Goal: Task Accomplishment & Management: Manage account settings

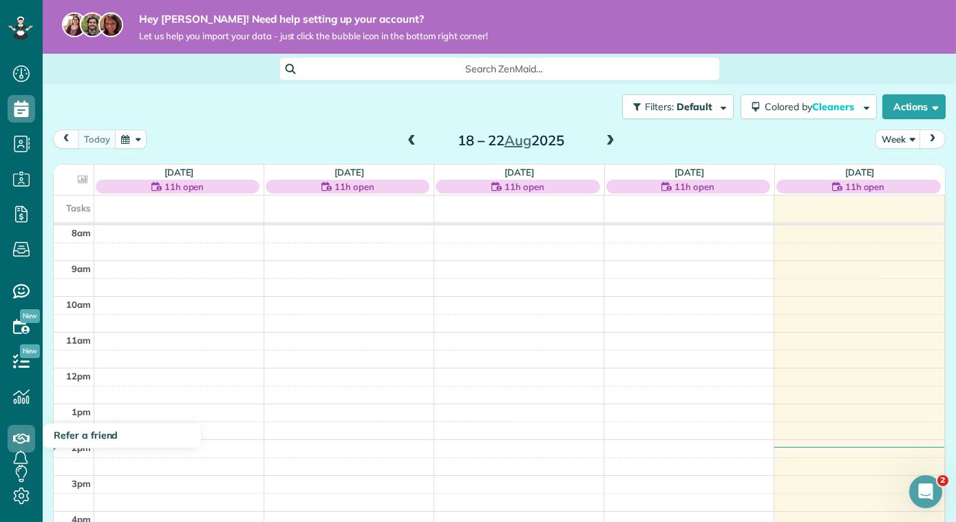
scroll to position [10, 0]
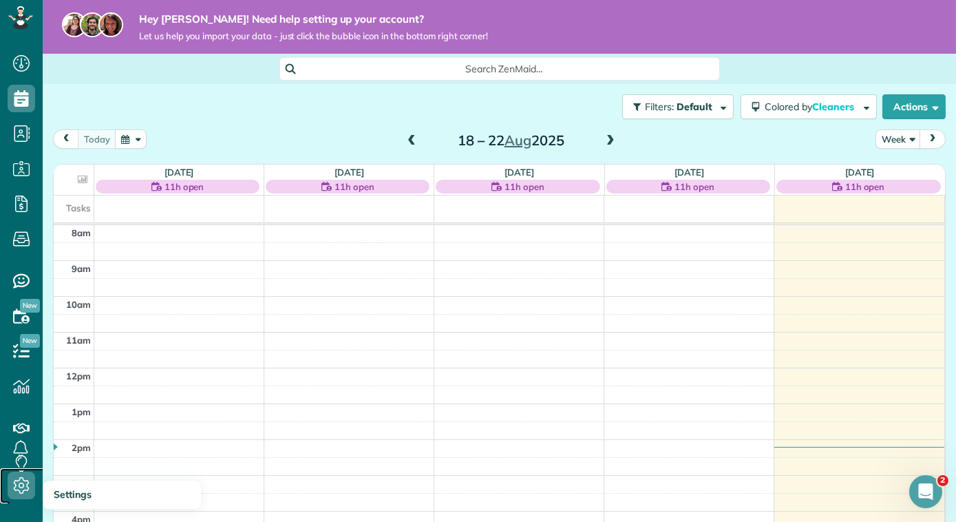
click at [16, 483] on icon at bounding box center [22, 485] width 28 height 28
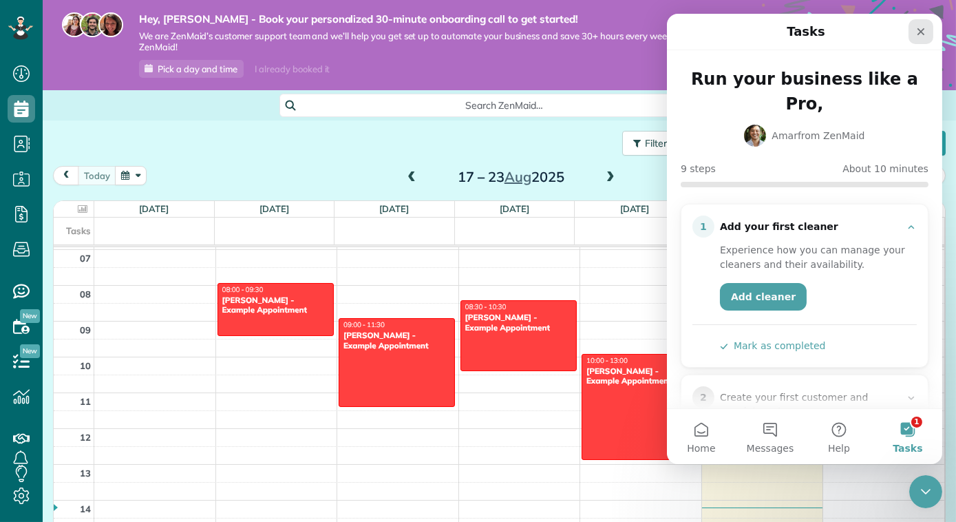
click at [920, 30] on icon "Close" at bounding box center [921, 32] width 8 height 8
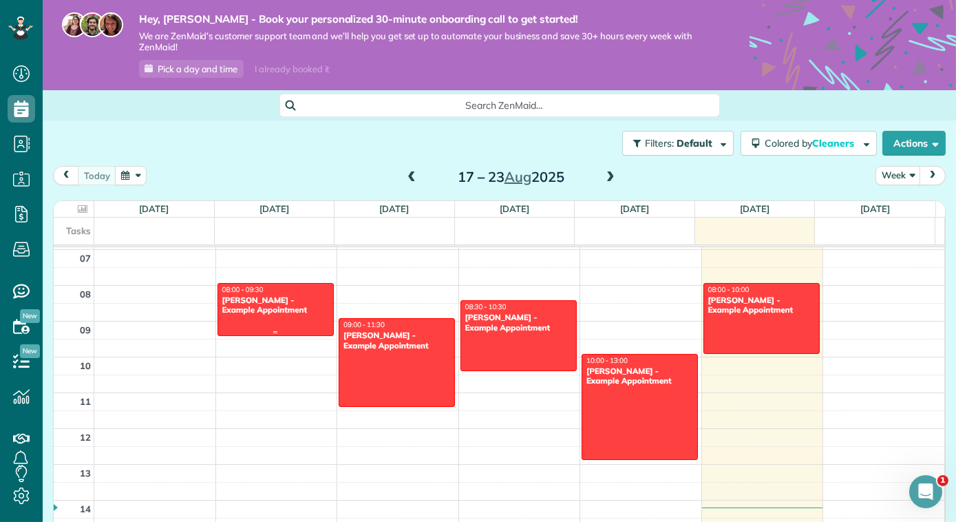
click at [300, 325] on div at bounding box center [275, 310] width 115 height 52
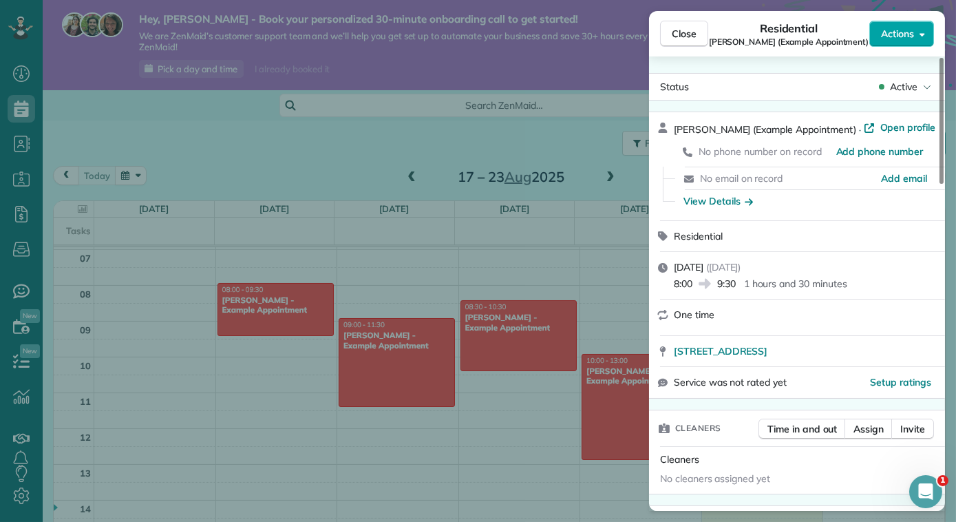
click at [922, 30] on icon "button" at bounding box center [923, 34] width 6 height 10
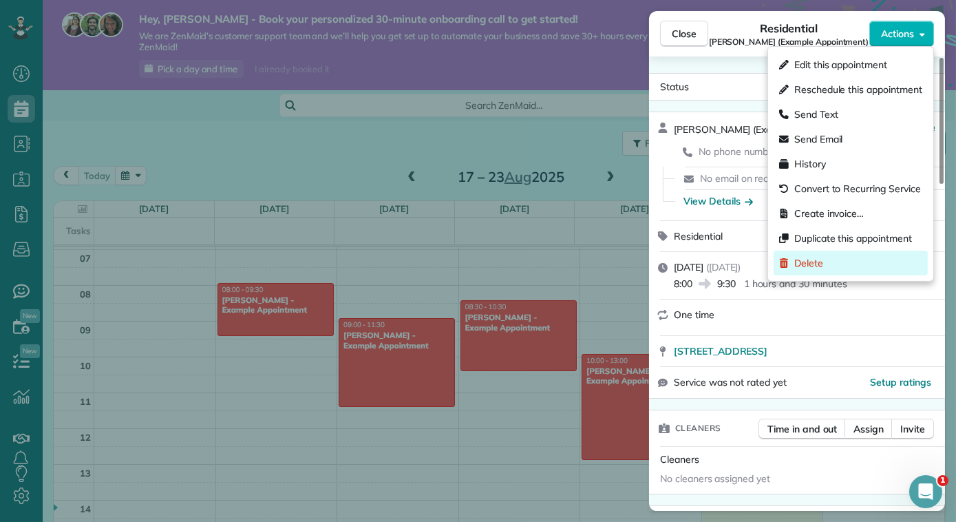
click at [850, 255] on div "Delete" at bounding box center [851, 263] width 154 height 25
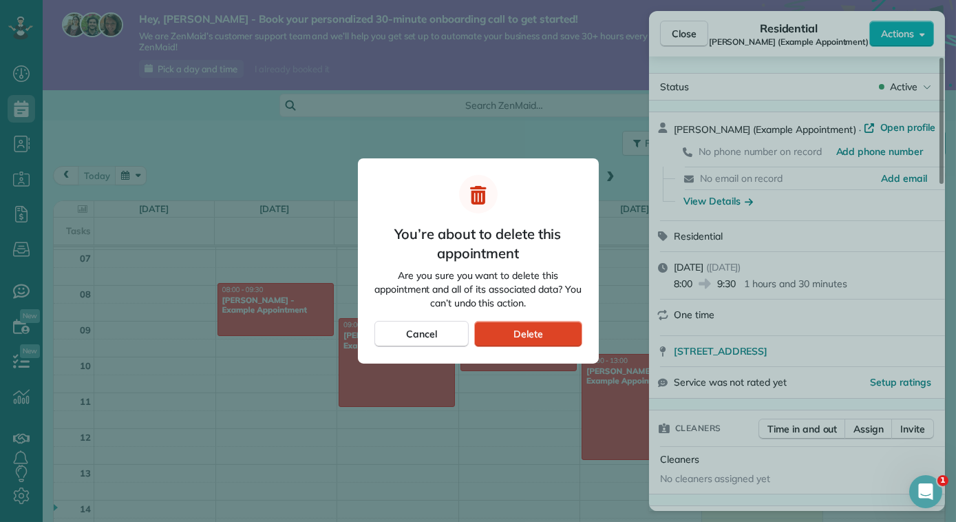
click at [544, 329] on div "Delete" at bounding box center [527, 334] width 107 height 26
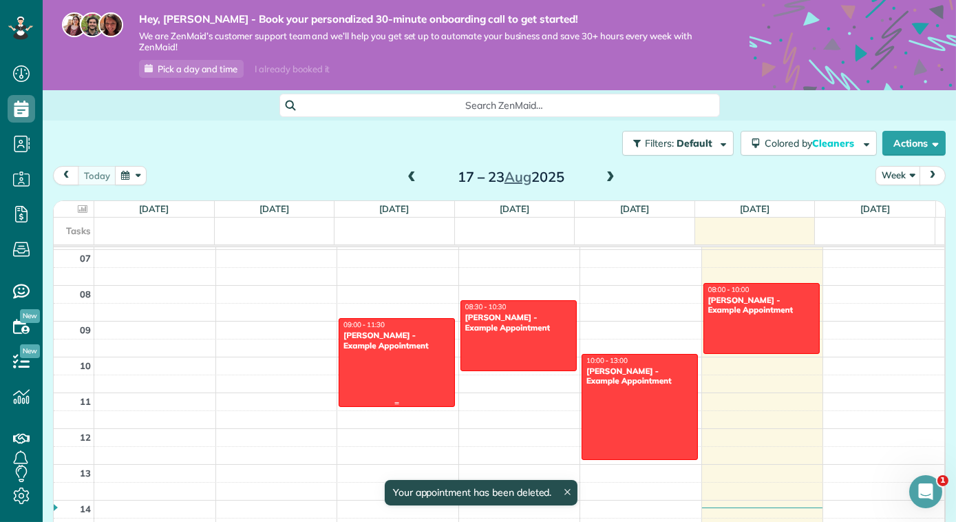
click at [374, 368] on div at bounding box center [396, 362] width 115 height 87
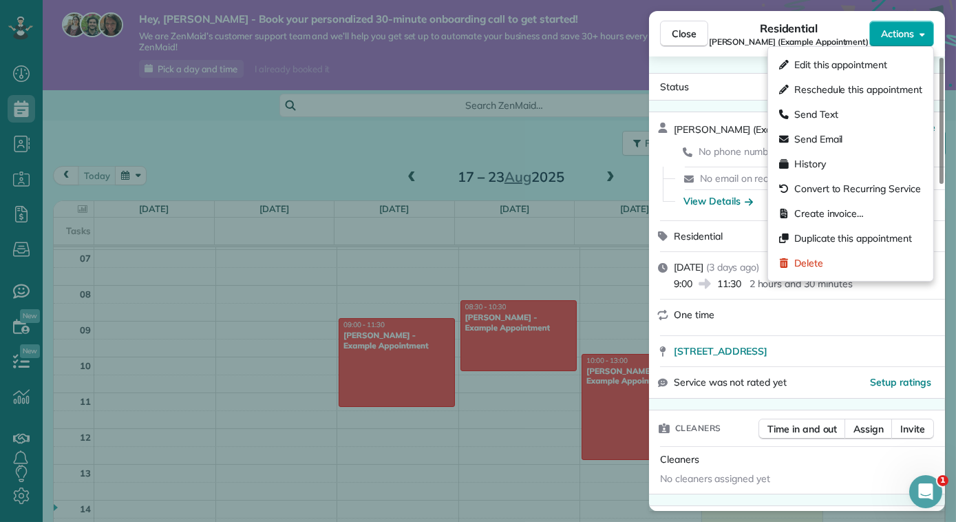
click at [925, 34] on button "Actions" at bounding box center [901, 34] width 65 height 26
click at [846, 261] on div "Delete" at bounding box center [851, 263] width 154 height 25
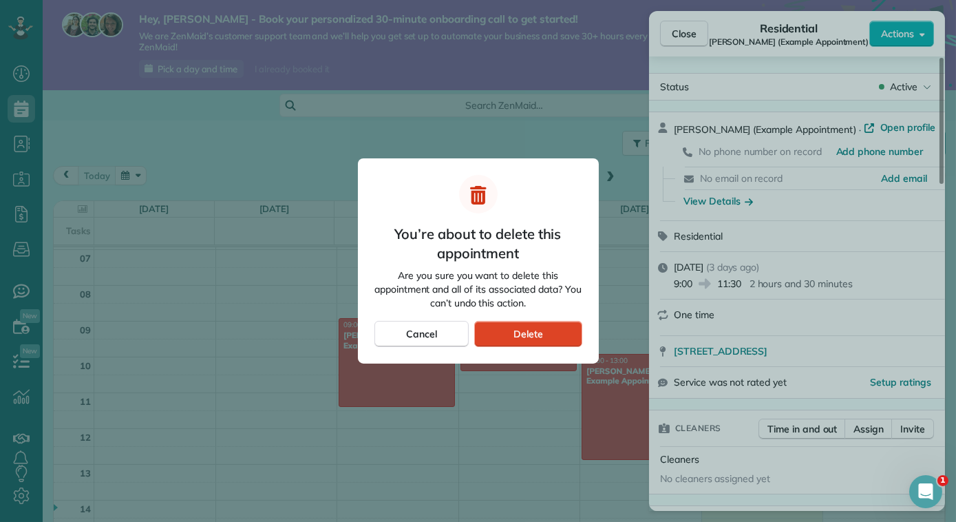
click at [567, 337] on div "Delete" at bounding box center [527, 334] width 107 height 26
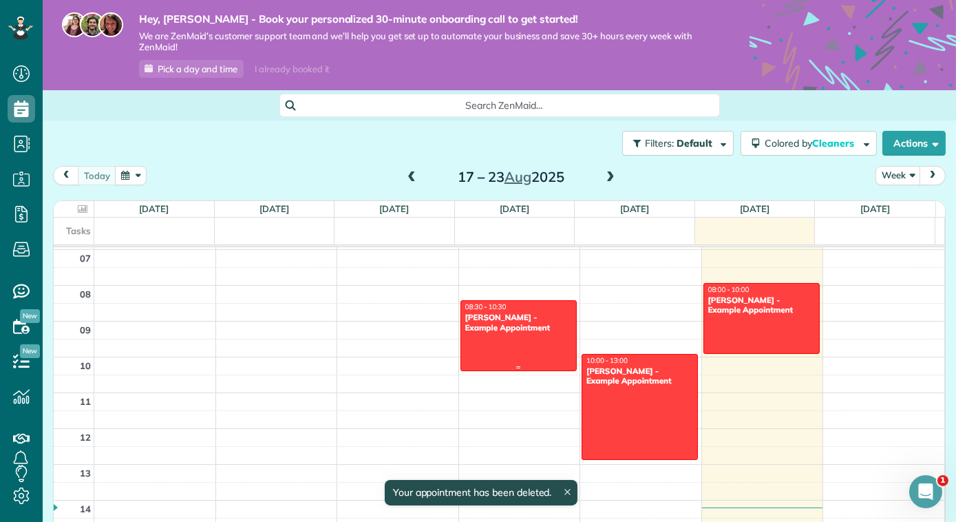
click at [509, 338] on div at bounding box center [518, 336] width 115 height 70
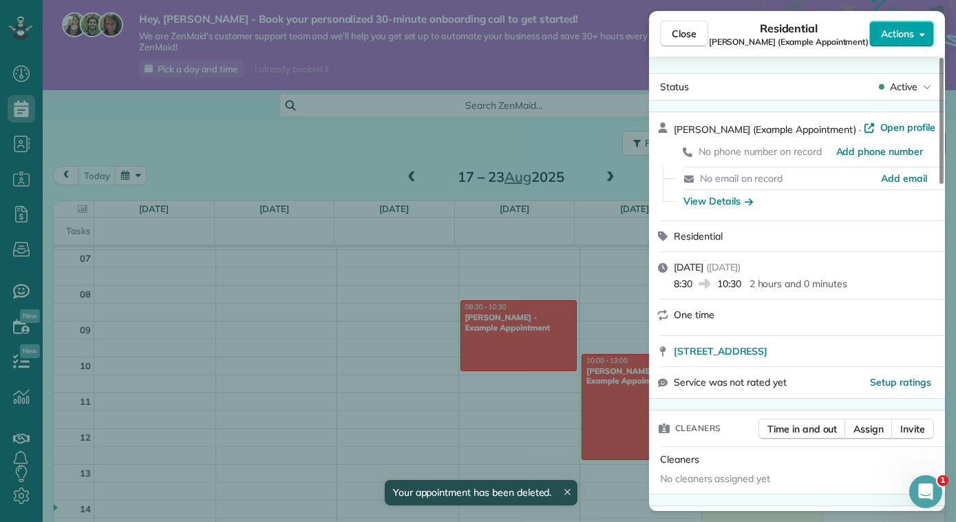
click at [917, 35] on button "Actions" at bounding box center [901, 34] width 65 height 26
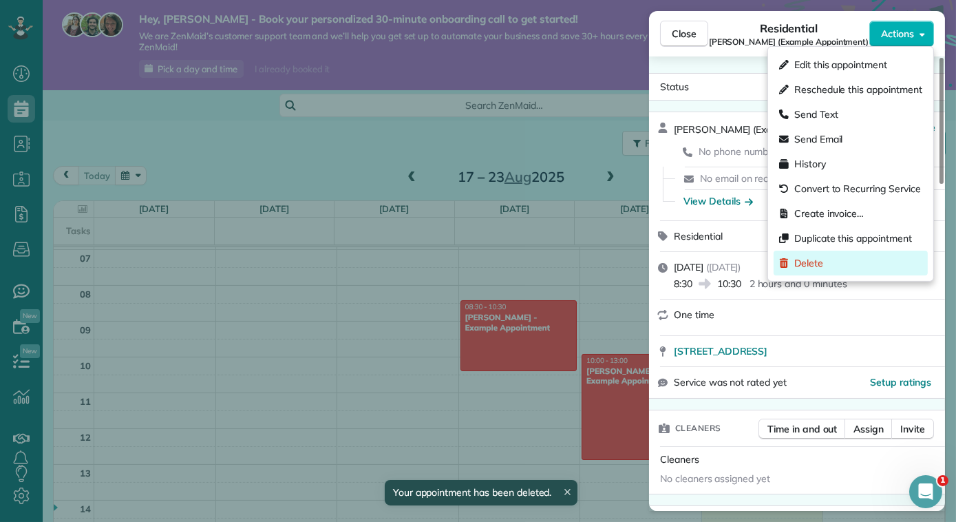
click at [867, 255] on div "Delete" at bounding box center [851, 263] width 154 height 25
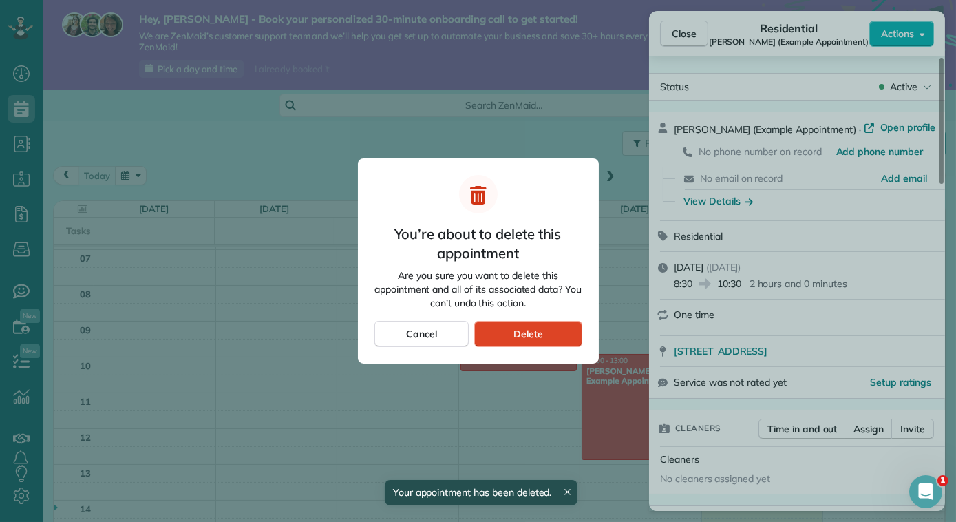
click at [545, 334] on div "Delete" at bounding box center [527, 334] width 107 height 26
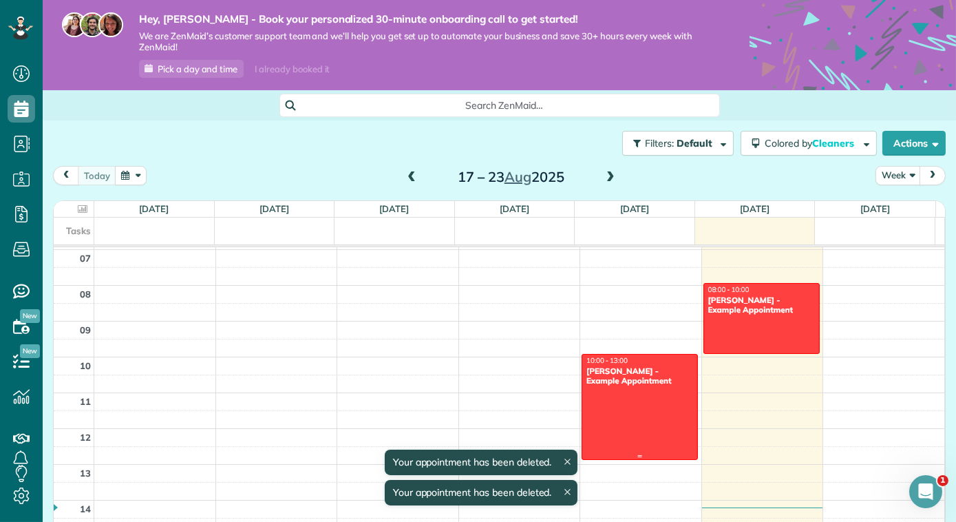
click at [604, 386] on div at bounding box center [639, 406] width 115 height 105
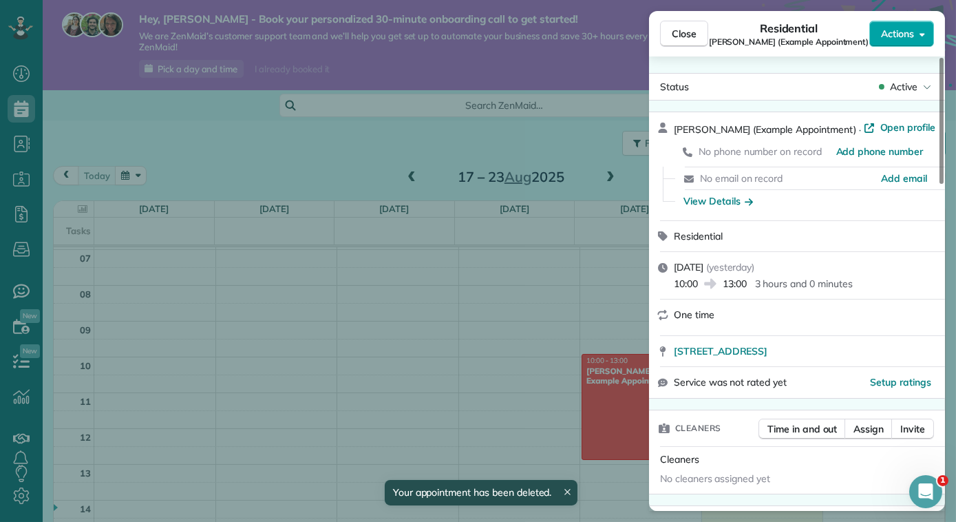
click at [928, 31] on button "Actions" at bounding box center [901, 34] width 65 height 26
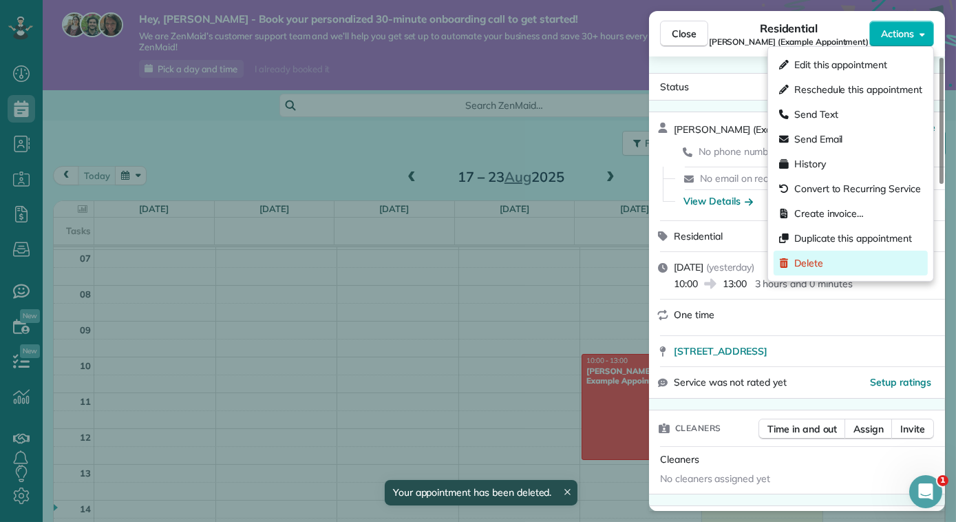
click at [864, 268] on div "Delete" at bounding box center [851, 263] width 154 height 25
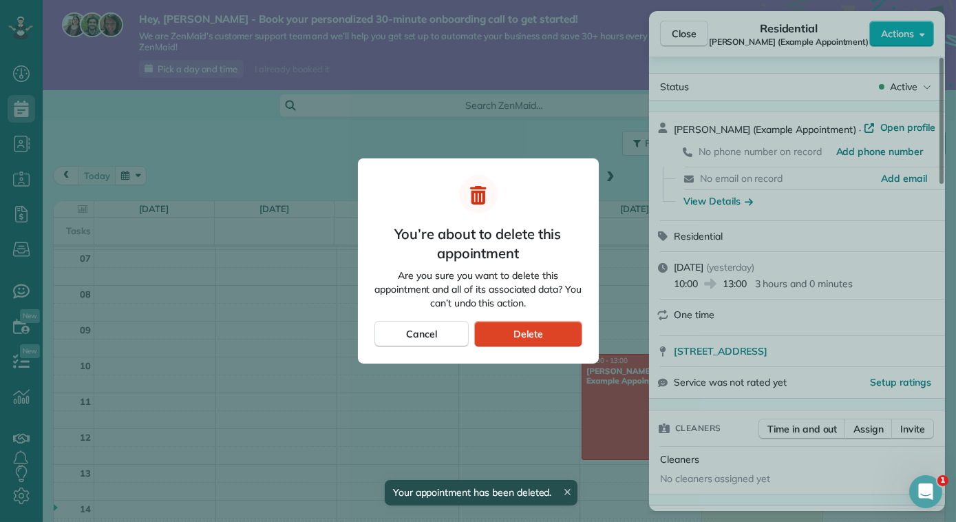
click at [535, 339] on span "Delete" at bounding box center [528, 334] width 30 height 14
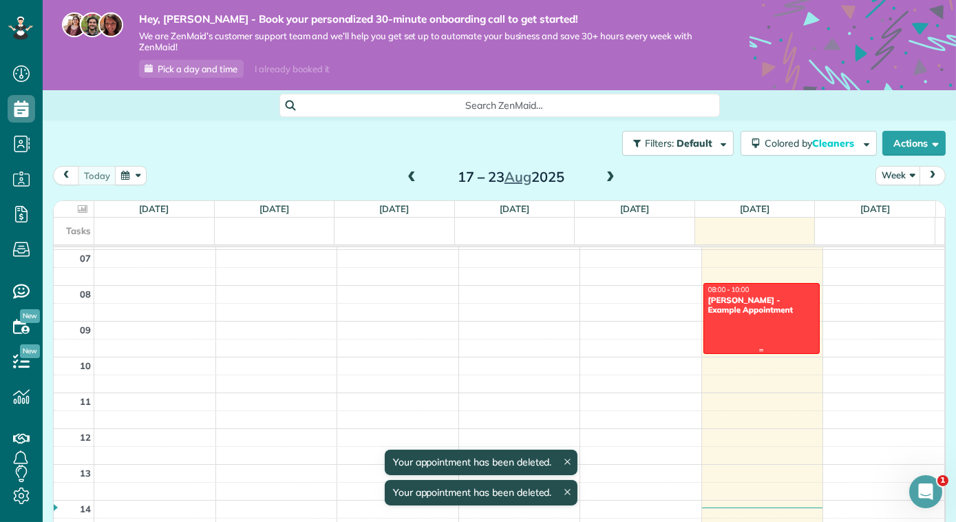
click at [704, 317] on div at bounding box center [761, 319] width 115 height 70
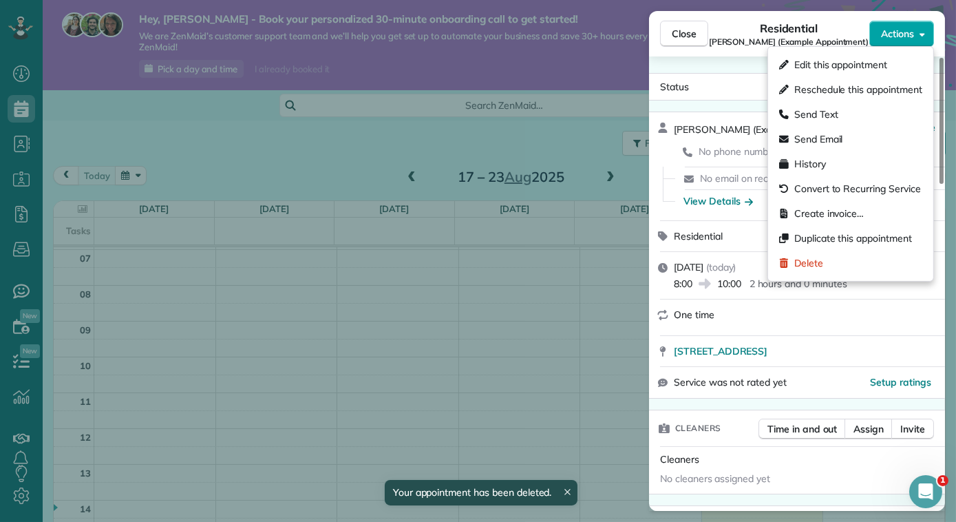
click at [927, 34] on button "Actions" at bounding box center [901, 34] width 65 height 26
click at [850, 263] on div "Delete" at bounding box center [851, 263] width 154 height 25
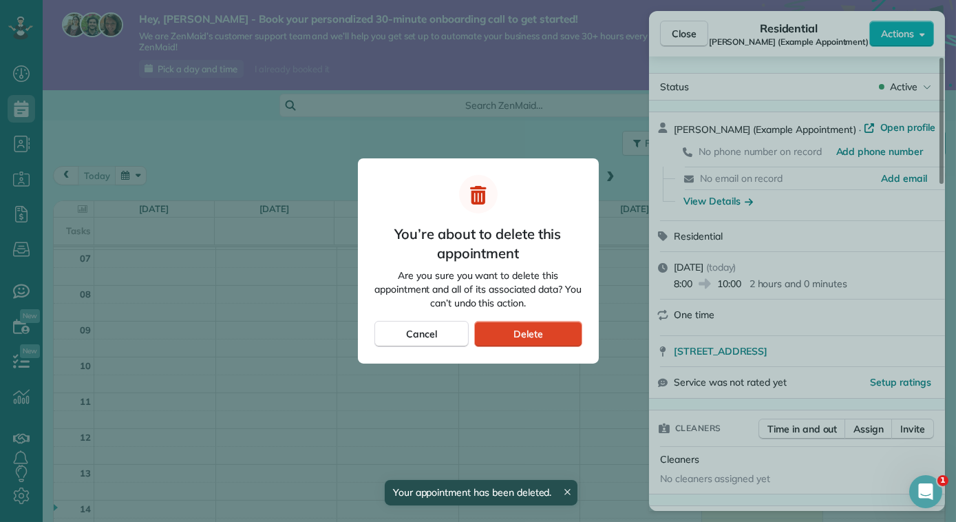
click at [554, 331] on div "Delete" at bounding box center [527, 334] width 107 height 26
